Goal: Transaction & Acquisition: Purchase product/service

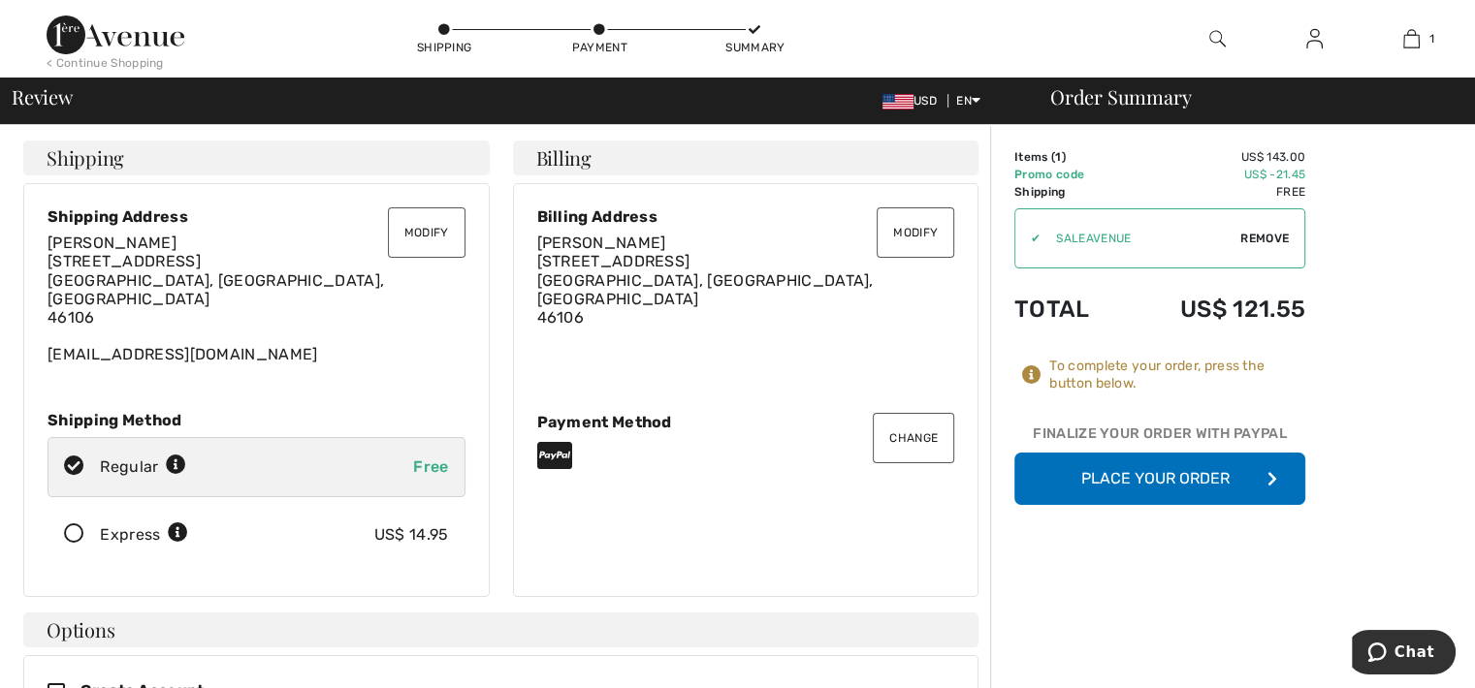
click at [1199, 477] on button "Place Your Order" at bounding box center [1159, 479] width 291 height 52
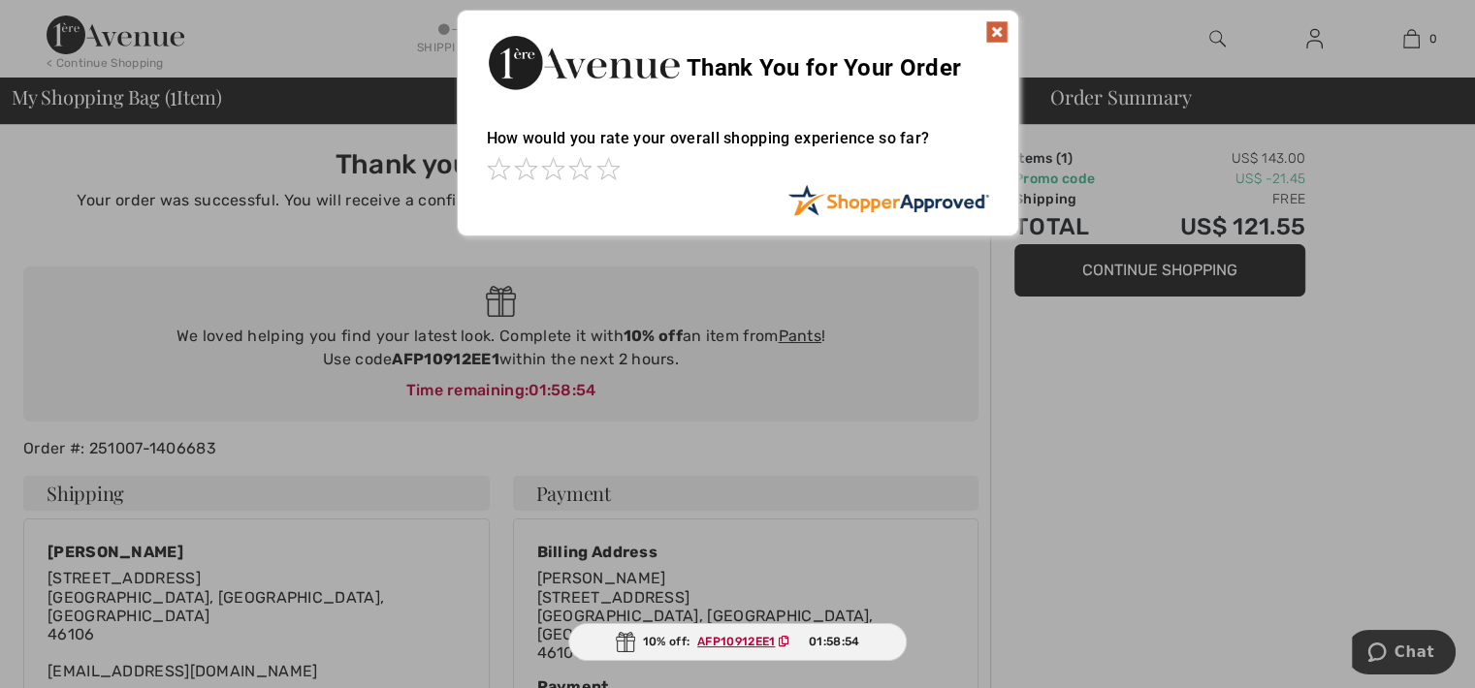
click at [996, 31] on img at bounding box center [996, 31] width 23 height 23
